Goal: Transaction & Acquisition: Purchase product/service

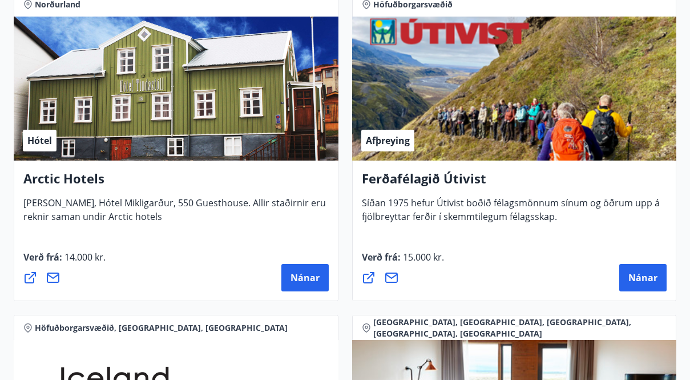
scroll to position [1852, 0]
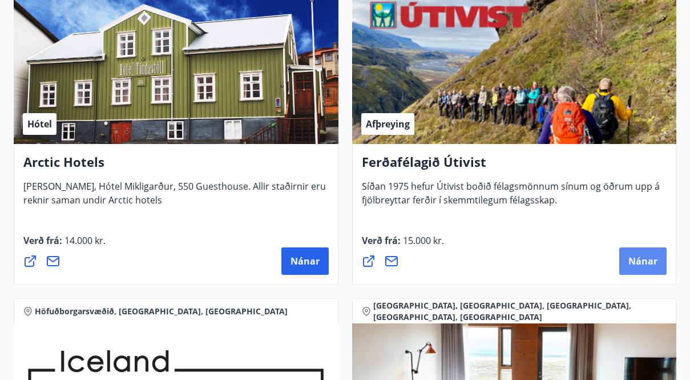
click at [643, 259] on span "Nánar" at bounding box center [642, 261] width 29 height 13
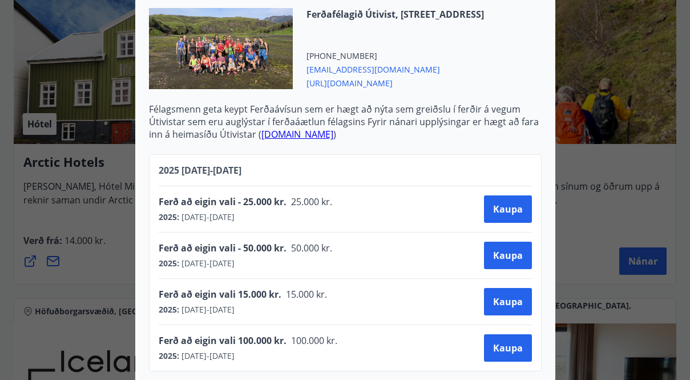
scroll to position [305, 0]
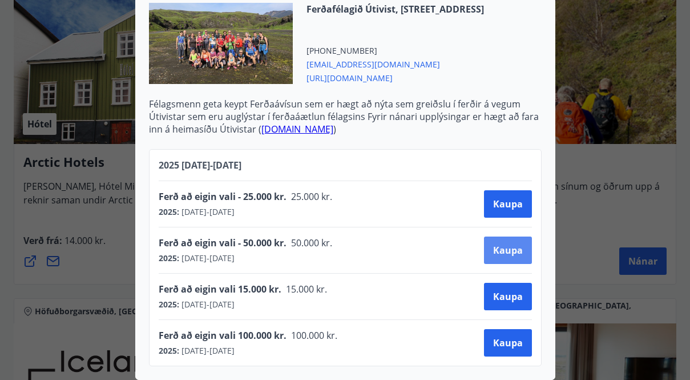
click at [503, 245] on span "Kaupa" at bounding box center [508, 250] width 30 height 13
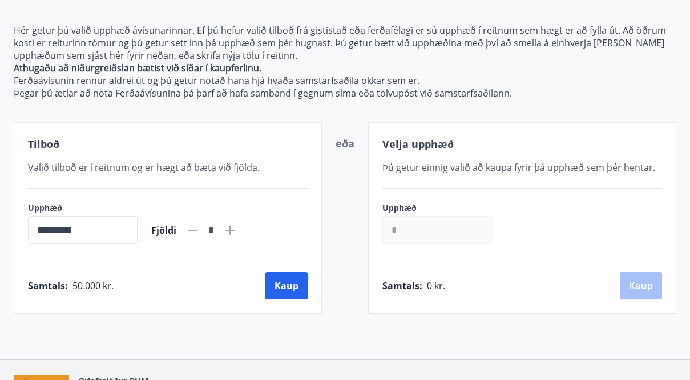
scroll to position [195, 0]
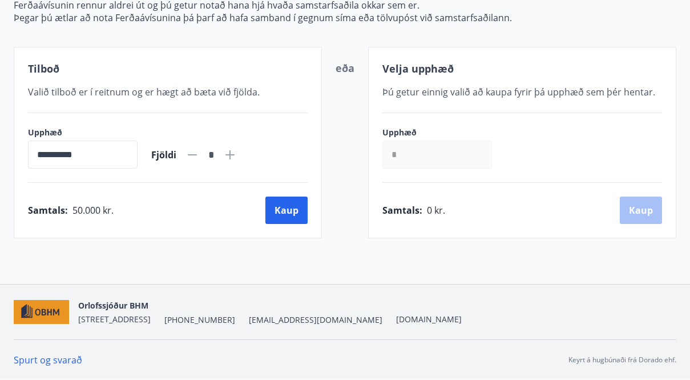
click at [412, 150] on input "*" at bounding box center [437, 154] width 110 height 28
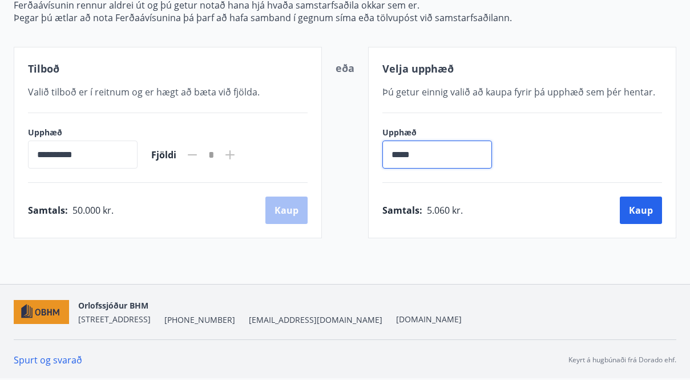
type input "******"
click at [639, 209] on button "Kaup" at bounding box center [641, 209] width 42 height 27
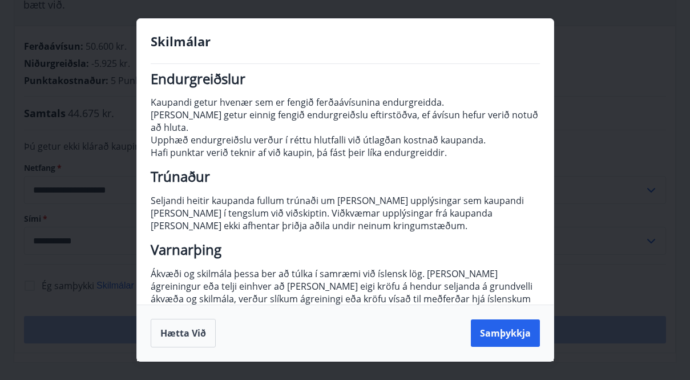
scroll to position [177, 0]
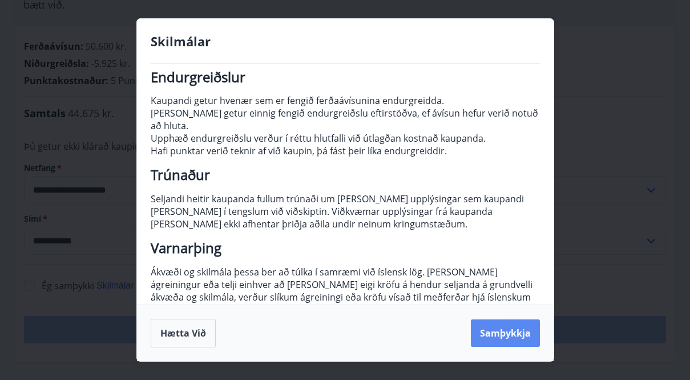
click at [497, 332] on button "Samþykkja" at bounding box center [505, 332] width 69 height 27
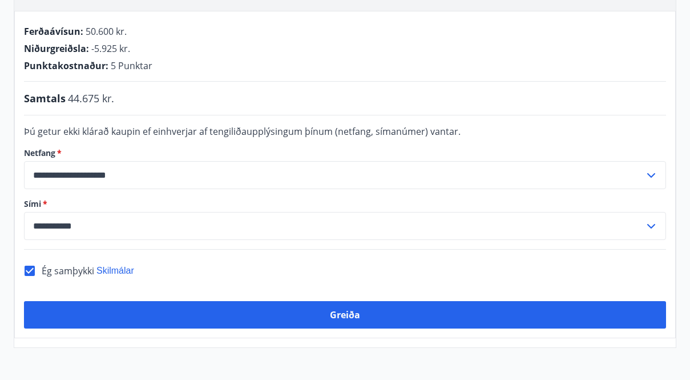
scroll to position [285, 0]
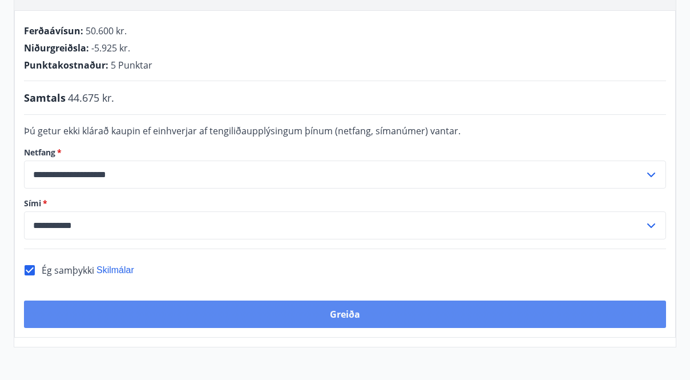
click at [338, 300] on button "Greiða" at bounding box center [345, 313] width 642 height 27
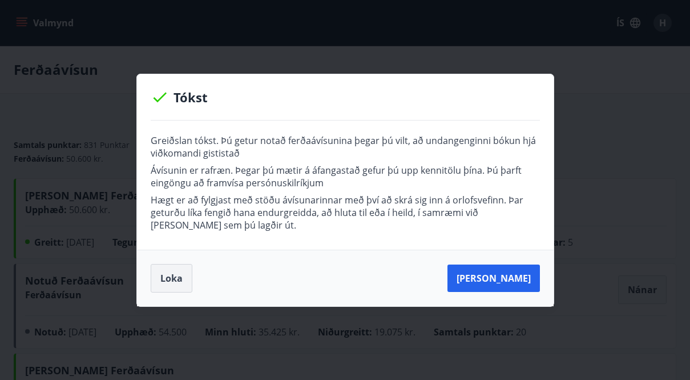
click at [175, 277] on button "Loka" at bounding box center [172, 278] width 42 height 29
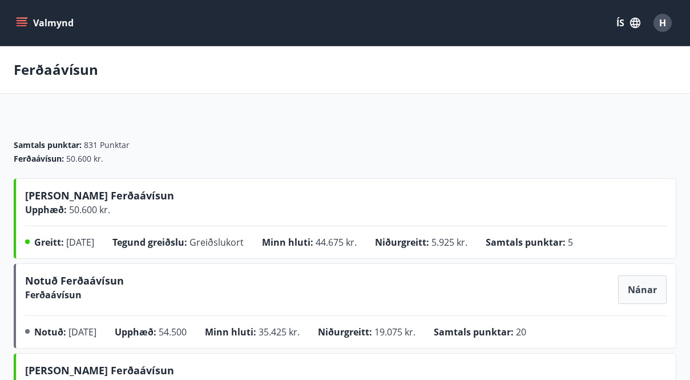
click at [60, 25] on button "Valmynd" at bounding box center [46, 23] width 64 height 21
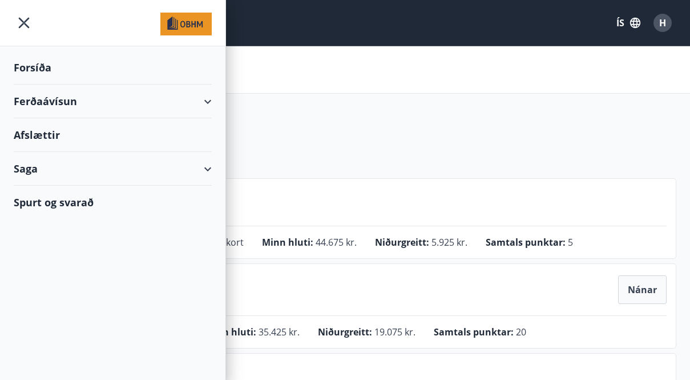
click at [29, 74] on div "Forsíða" at bounding box center [113, 68] width 198 height 34
